Goal: Information Seeking & Learning: Learn about a topic

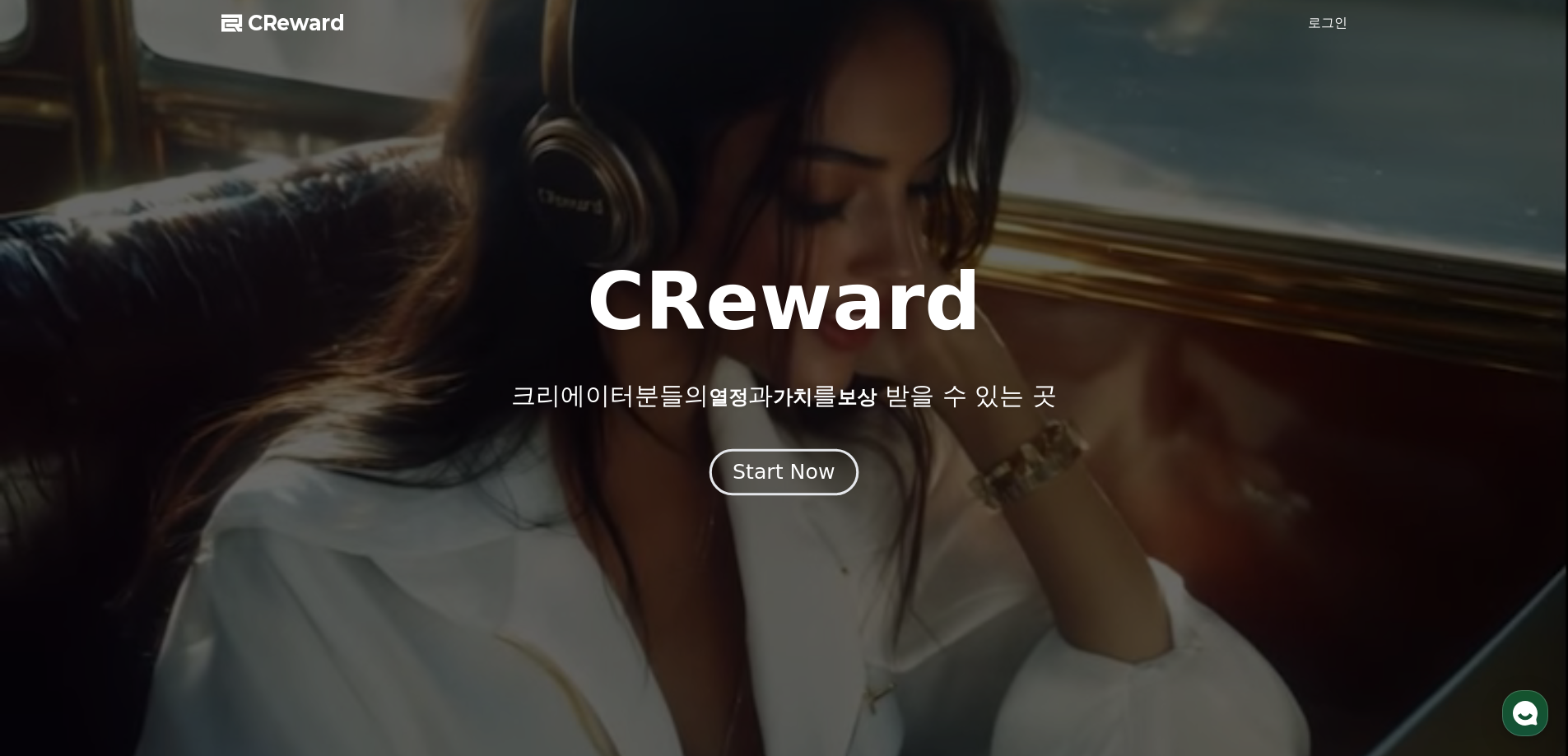
click at [804, 483] on div "Start Now" at bounding box center [783, 472] width 102 height 28
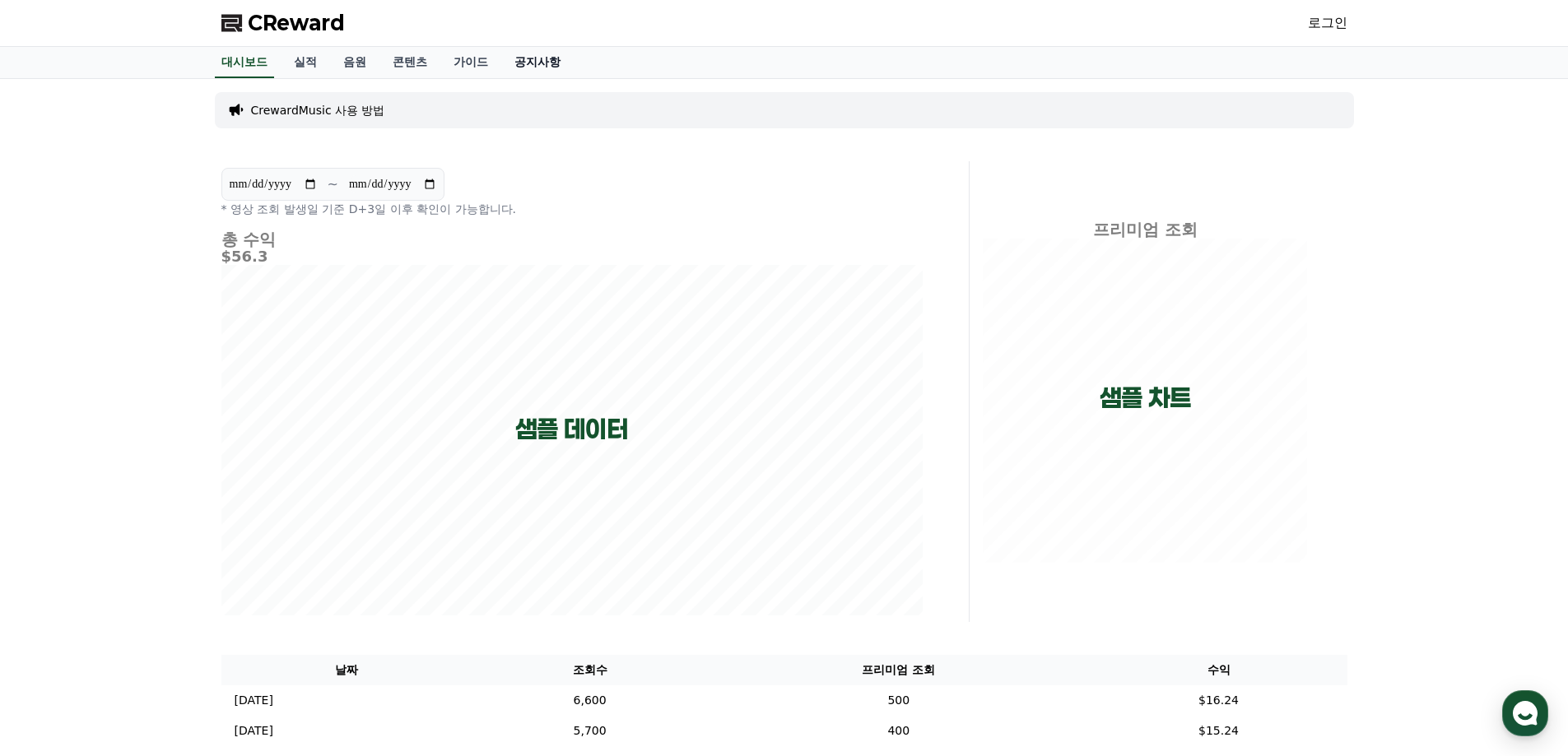
click at [541, 64] on link "공지사항" at bounding box center [538, 62] width 72 height 31
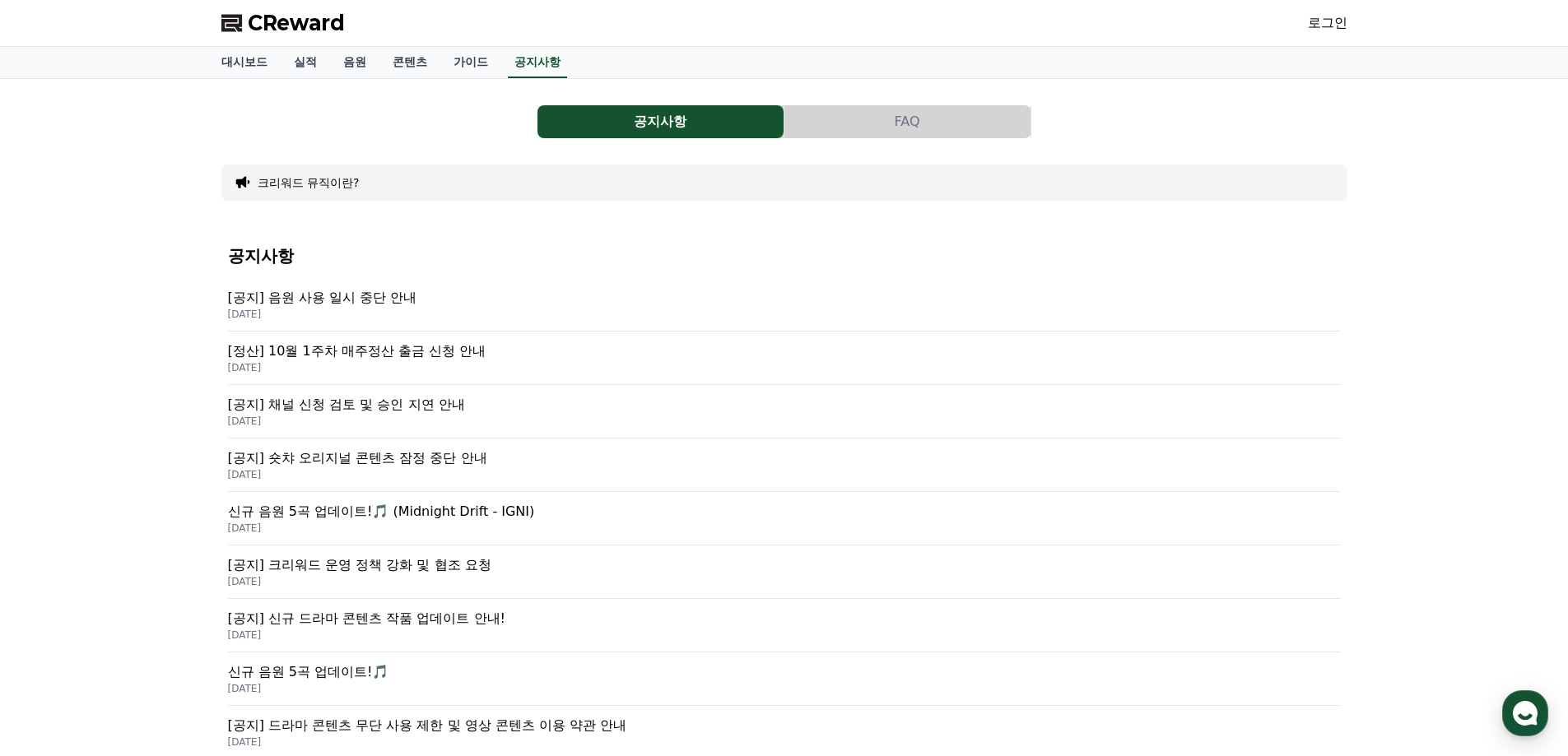
click at [320, 300] on p "[공지] 음원 사용 일시 중단 안내" at bounding box center [784, 298] width 1112 height 20
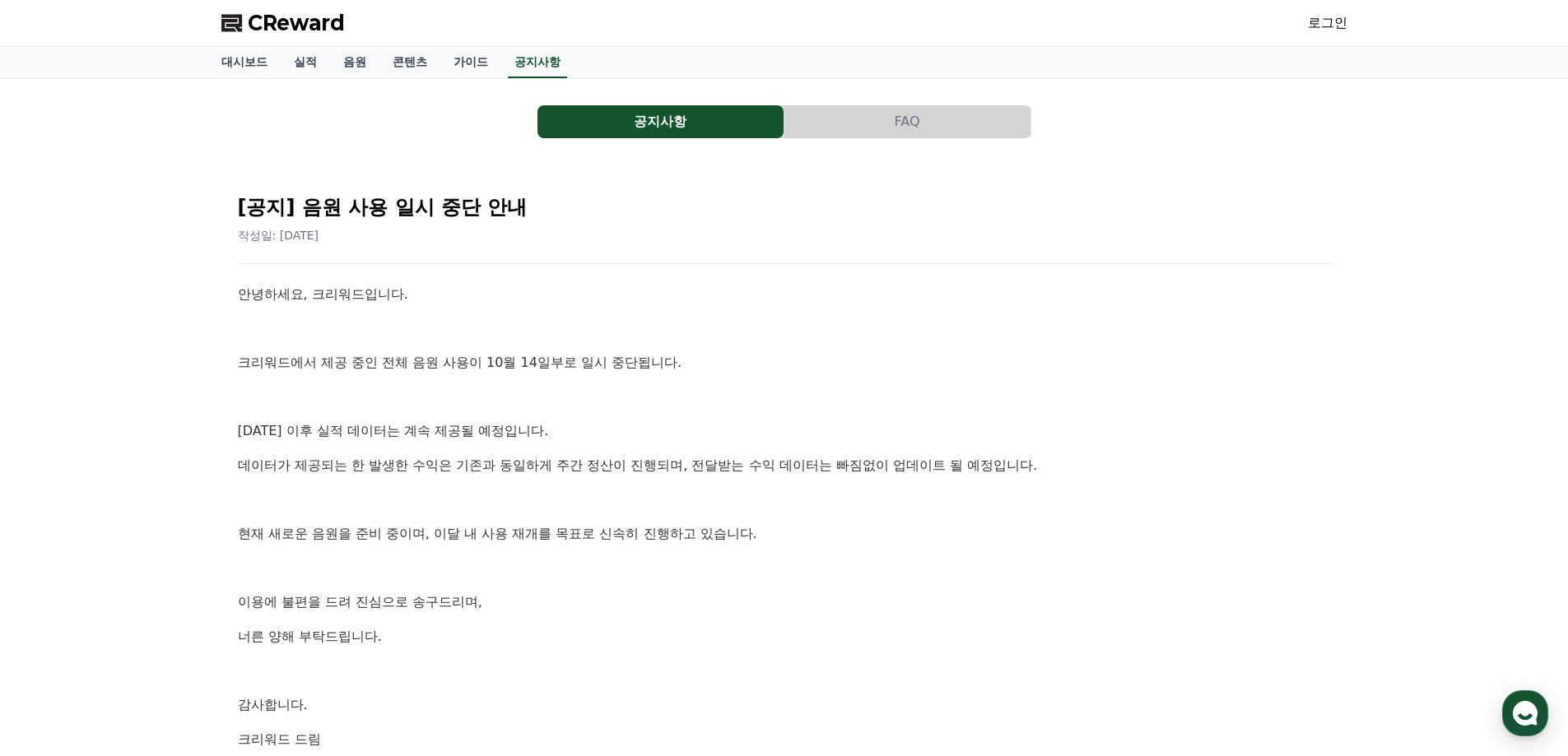
click at [139, 436] on div "공지사항 FAQ [공지] 음원 사용 일시 중단 안내 작성일: [DATE] 안녕하세요, 크리워드입니다. 크리워드에서 제공 중인 전체 음원 사용이…" at bounding box center [784, 454] width 1568 height 749
click at [317, 23] on span "CReward" at bounding box center [296, 23] width 97 height 27
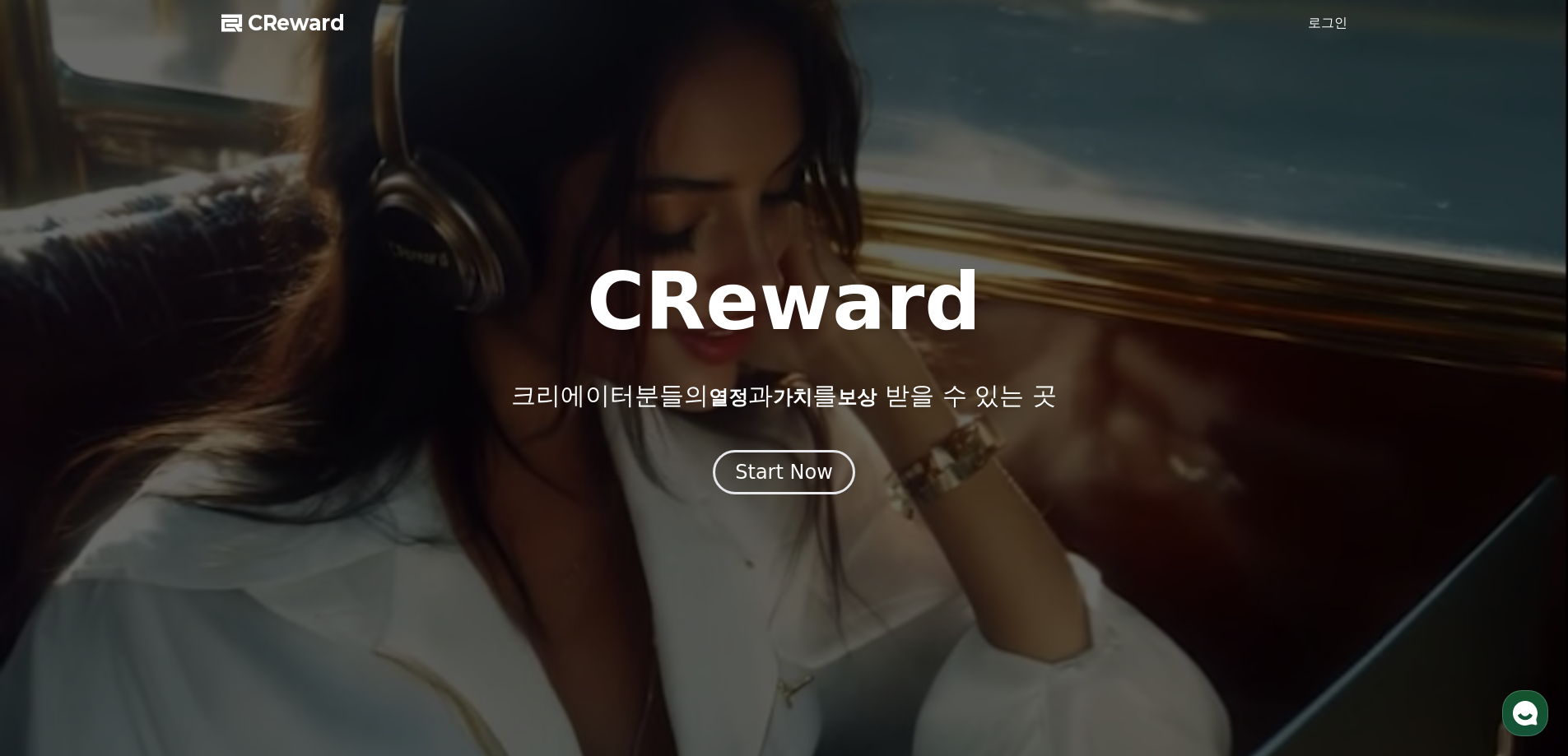
click at [1336, 18] on link "로그인" at bounding box center [1327, 23] width 40 height 20
